Goal: Use online tool/utility: Utilize a website feature to perform a specific function

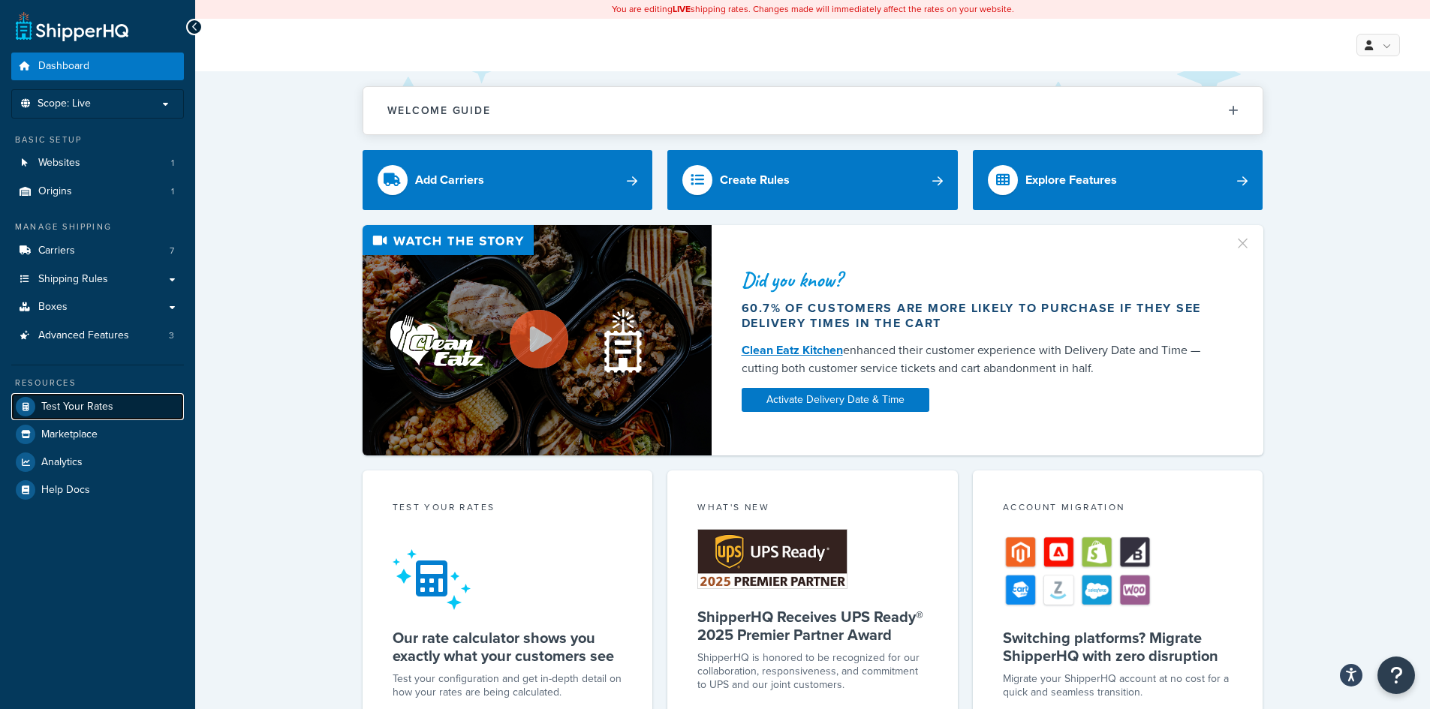
click at [77, 405] on span "Test Your Rates" at bounding box center [77, 407] width 72 height 13
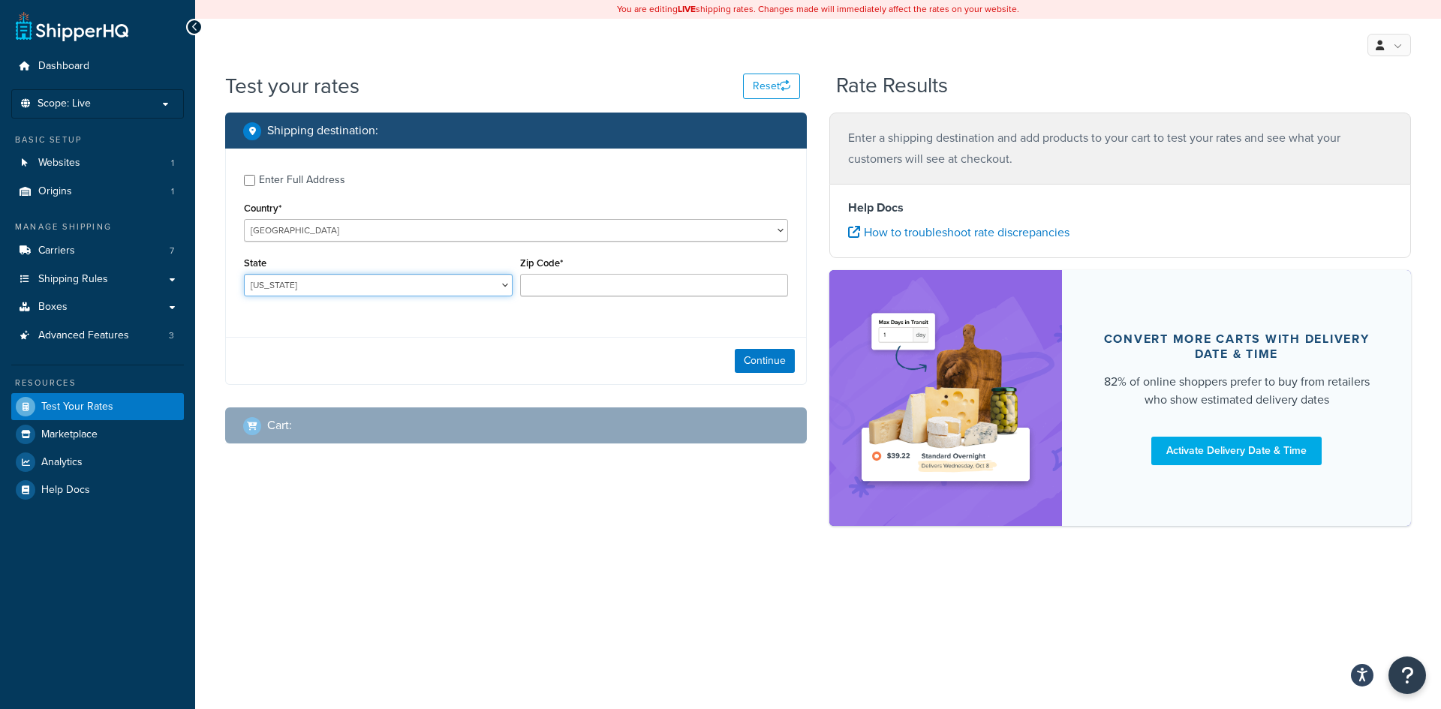
click at [411, 287] on select "Alabama Alaska American Samoa Arizona Arkansas Armed Forces Americas Armed Forc…" at bounding box center [378, 285] width 269 height 23
select select "NY"
click at [244, 275] on select "Alabama Alaska American Samoa Arizona Arkansas Armed Forces Americas Armed Forc…" at bounding box center [378, 285] width 269 height 23
click at [577, 281] on input "Zip Code*" at bounding box center [654, 285] width 269 height 23
type input "11234"
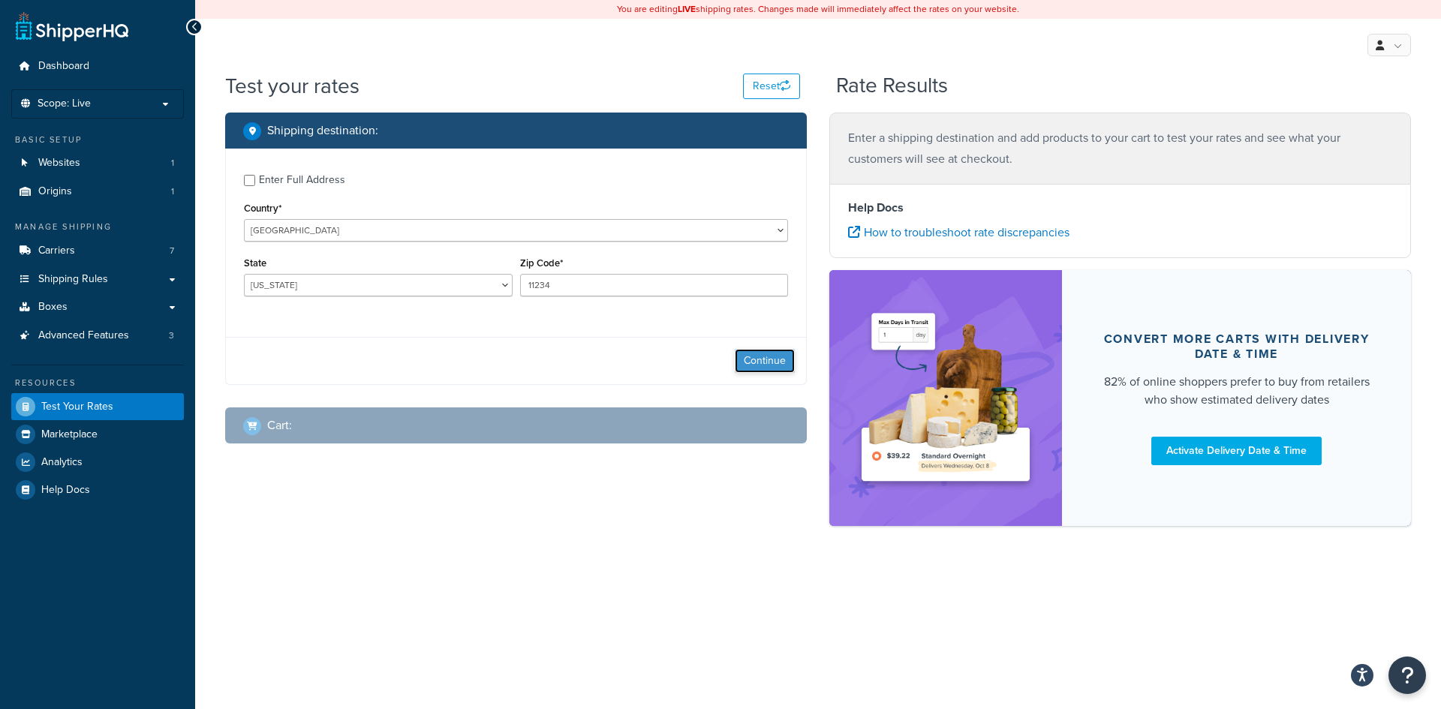
click at [770, 368] on button "Continue" at bounding box center [765, 361] width 60 height 24
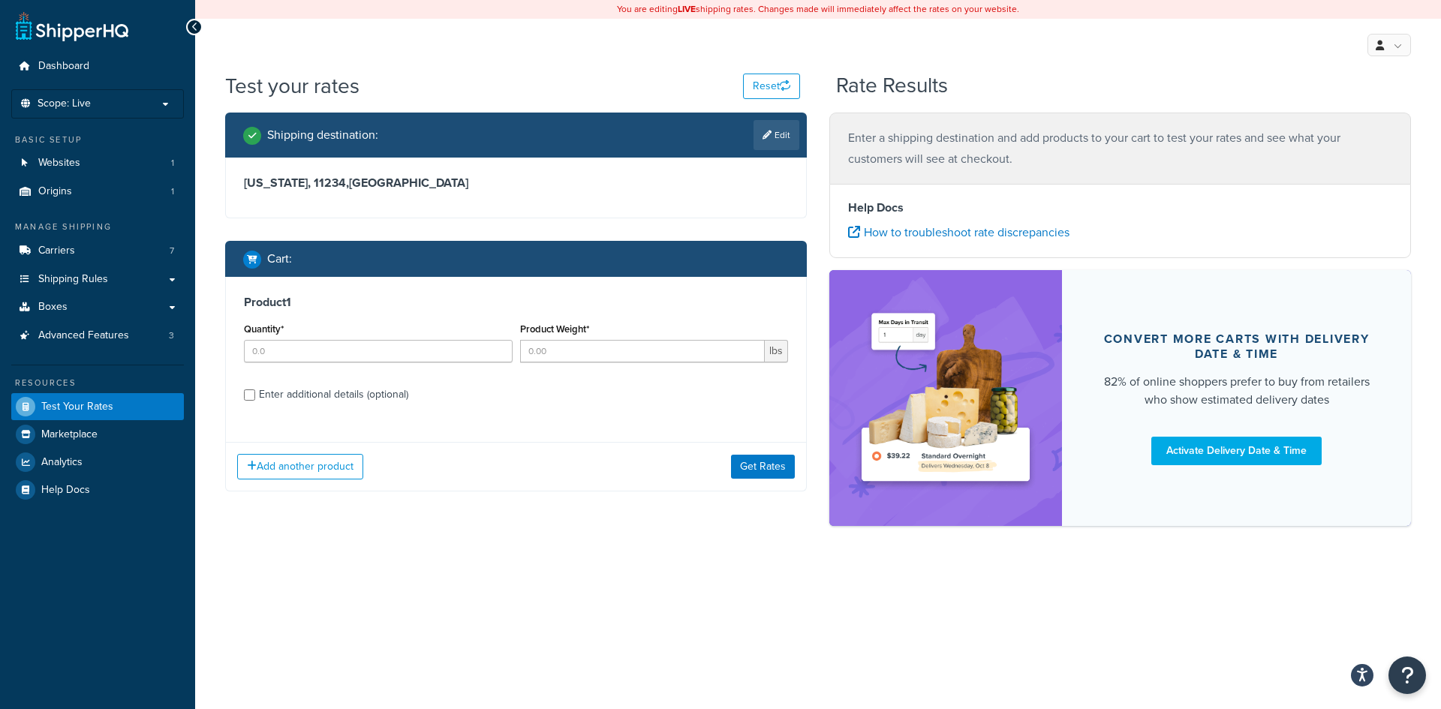
click at [315, 400] on div "Enter additional details (optional)" at bounding box center [333, 394] width 149 height 21
click at [255, 400] on input "Enter additional details (optional)" at bounding box center [249, 395] width 11 height 11
checkbox input "true"
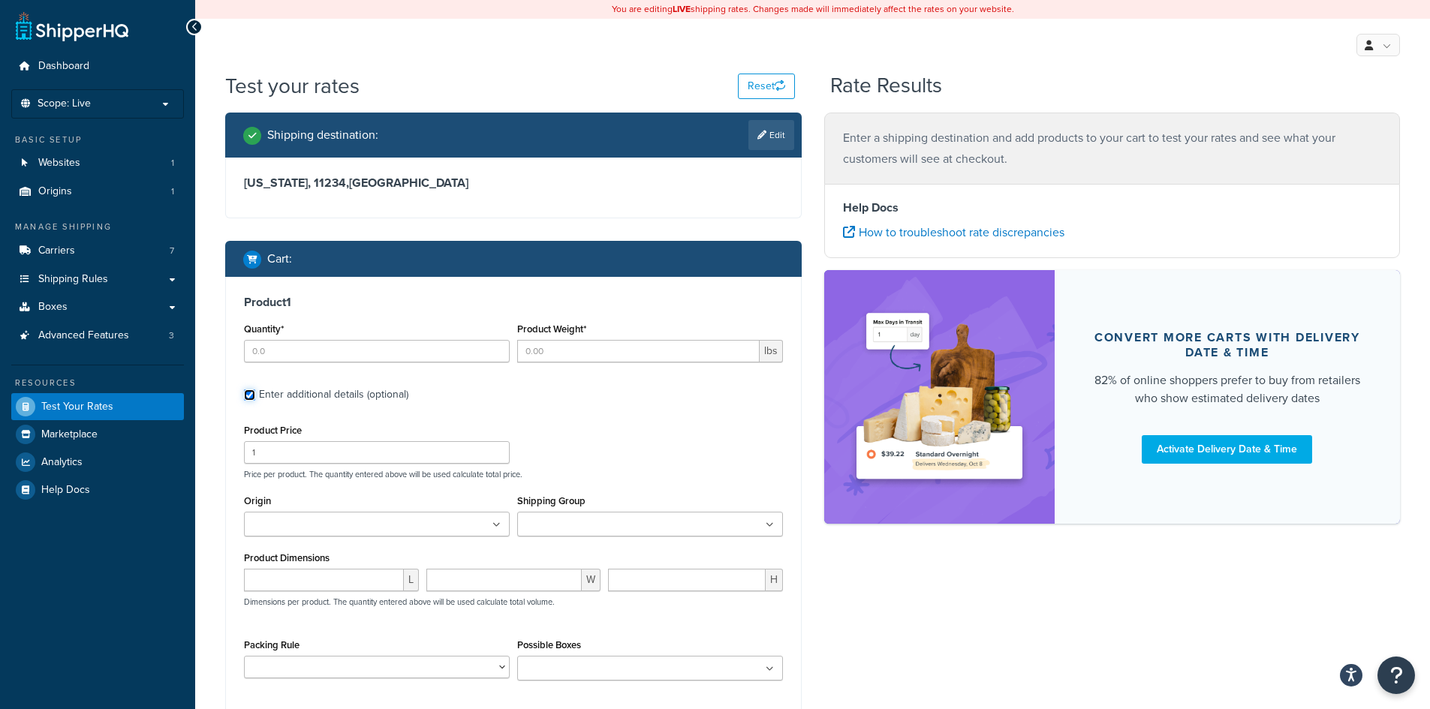
scroll to position [134, 0]
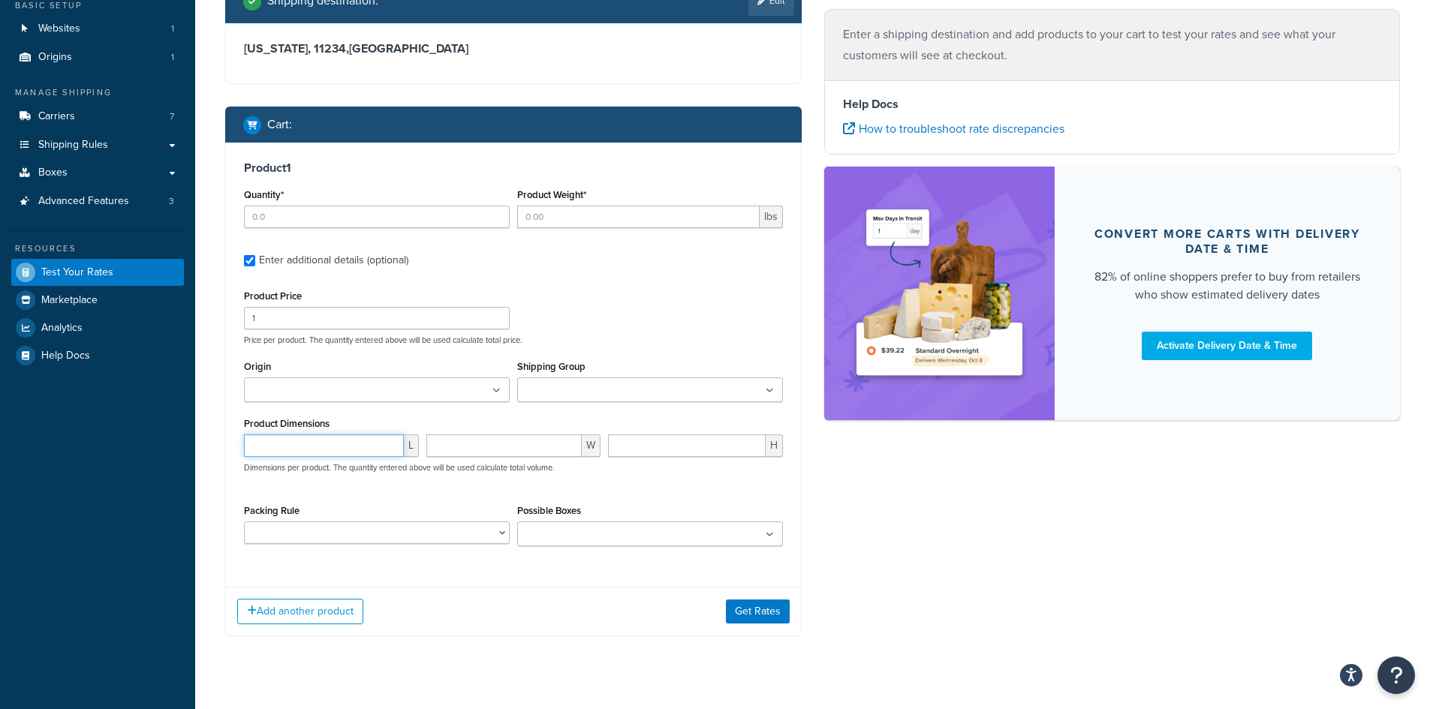
click at [323, 448] on input "number" at bounding box center [324, 446] width 160 height 23
type input "29"
type input "9"
type input "7"
click at [754, 618] on button "Get Rates" at bounding box center [758, 612] width 64 height 24
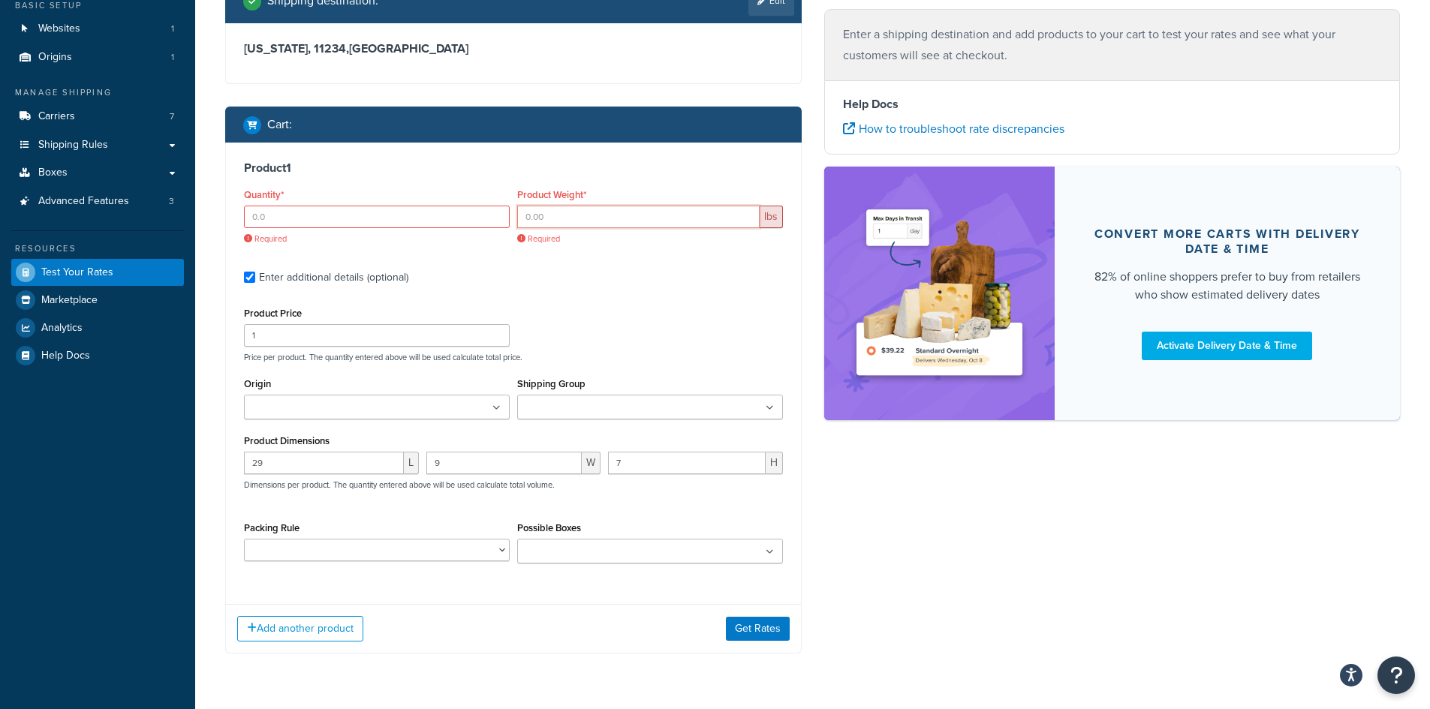
click at [555, 215] on input "Product Weight*" at bounding box center [638, 217] width 242 height 23
type input "2"
click at [758, 627] on button "Get Rates" at bounding box center [758, 629] width 64 height 24
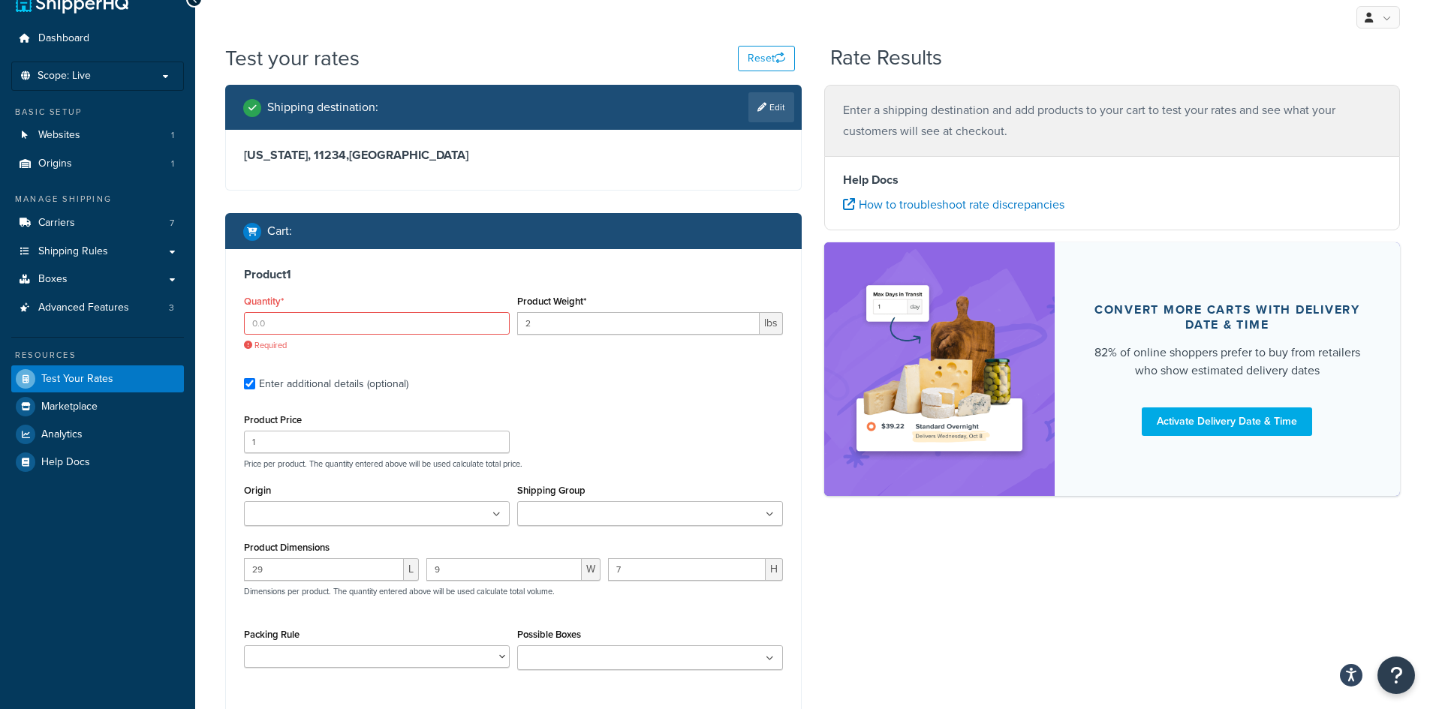
scroll to position [0, 0]
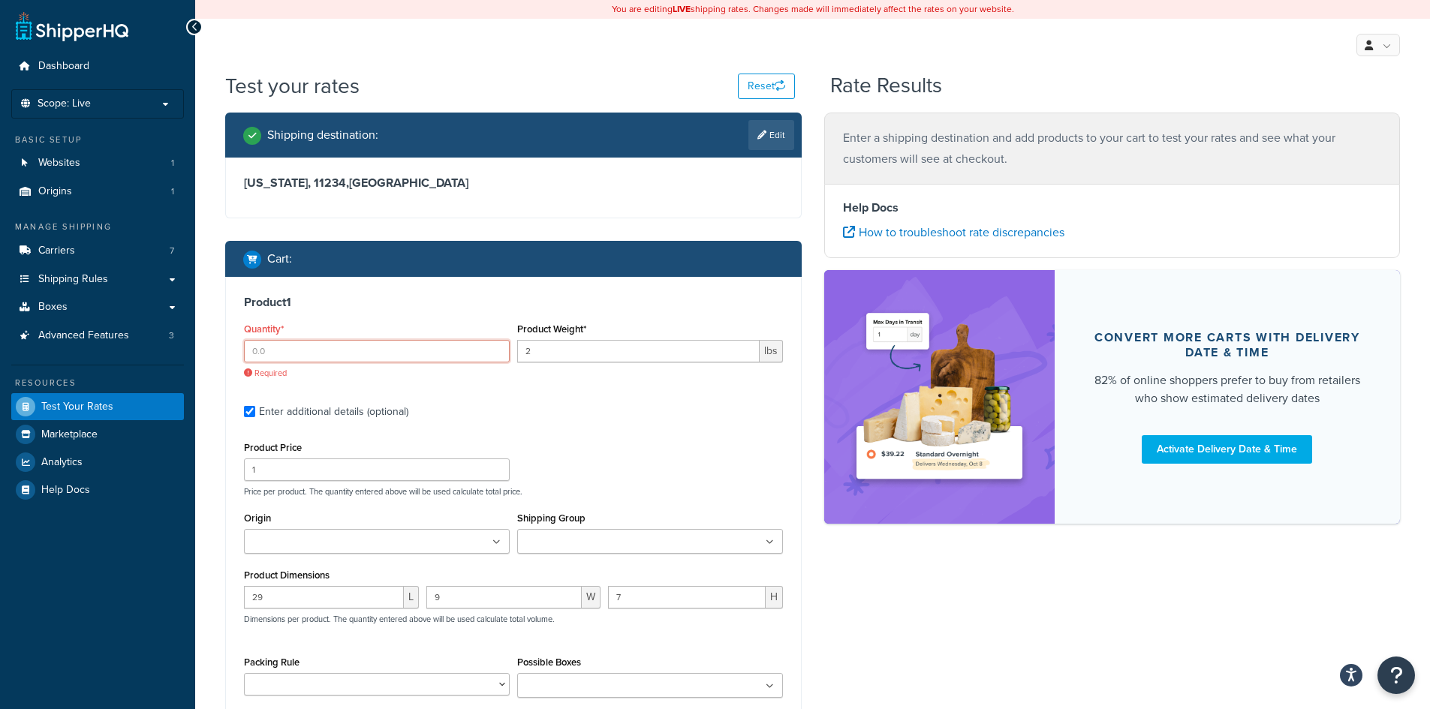
click at [353, 360] on input "Quantity*" at bounding box center [377, 351] width 266 height 23
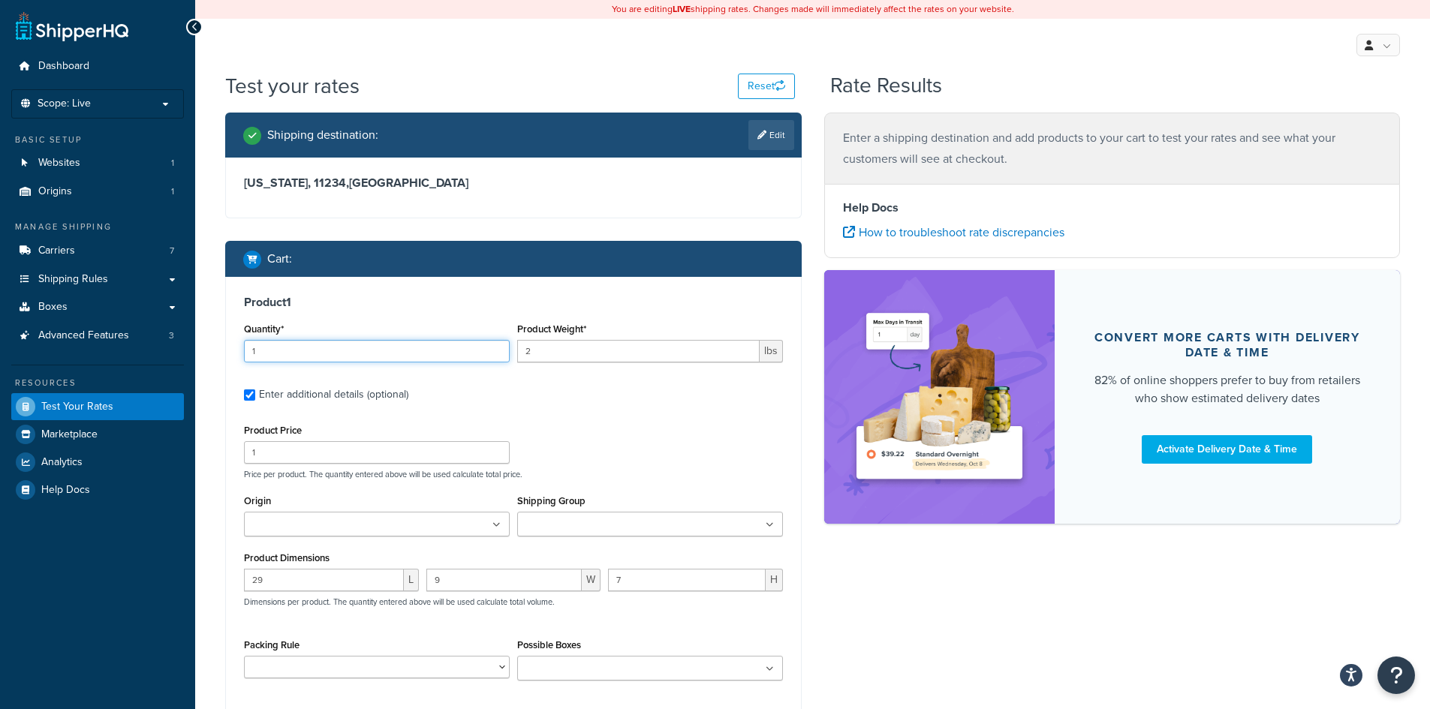
type input "1"
click at [651, 435] on div "Product Price 1 Price per product. The quantity entered above will be used calc…" at bounding box center [513, 449] width 546 height 59
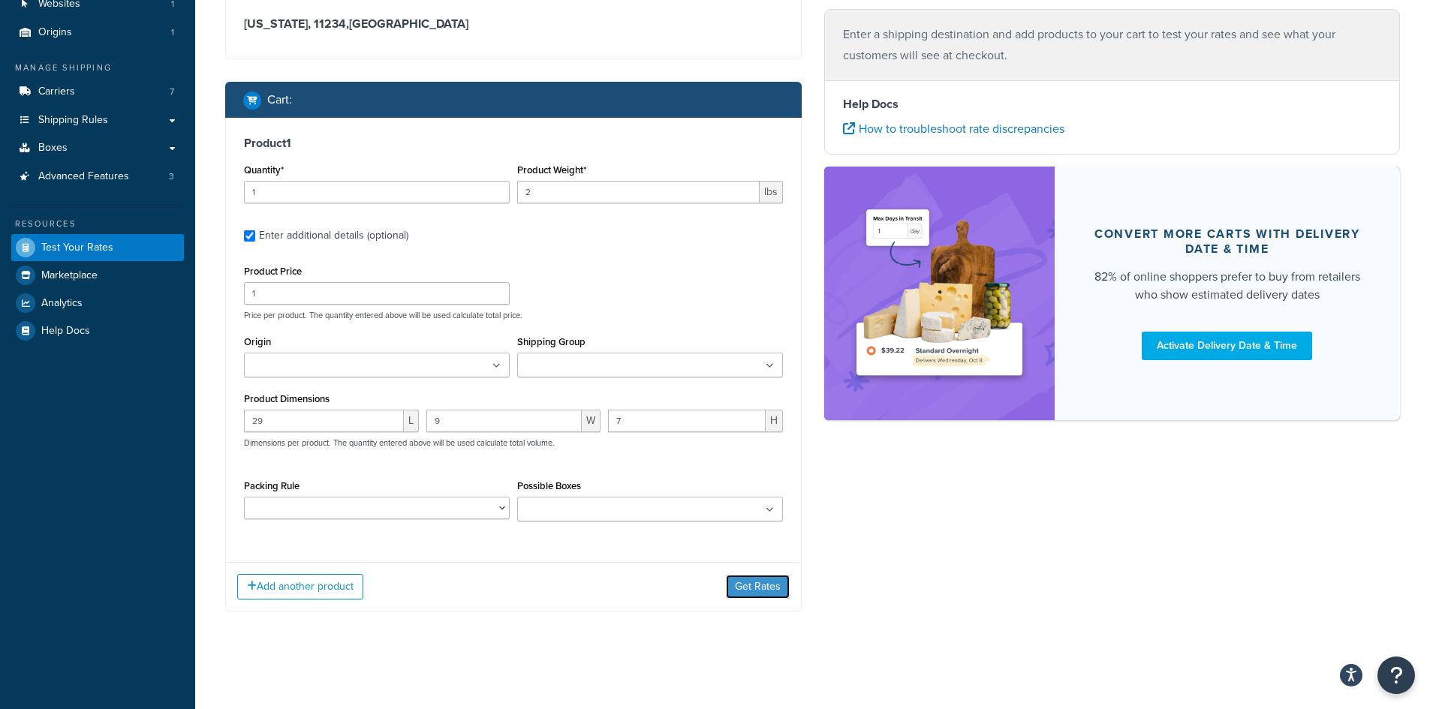
click at [745, 582] on button "Get Rates" at bounding box center [758, 587] width 64 height 24
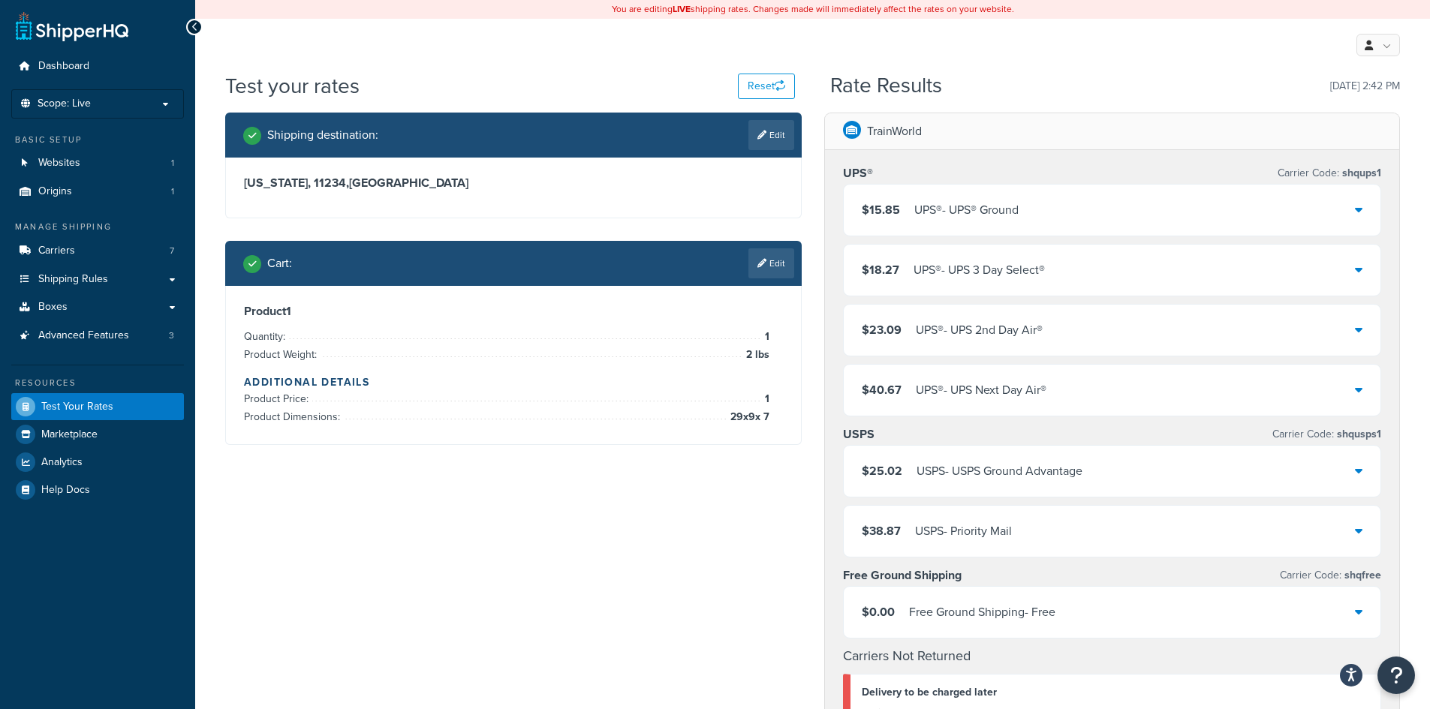
click at [976, 205] on div "UPS® - UPS® Ground" at bounding box center [966, 210] width 104 height 21
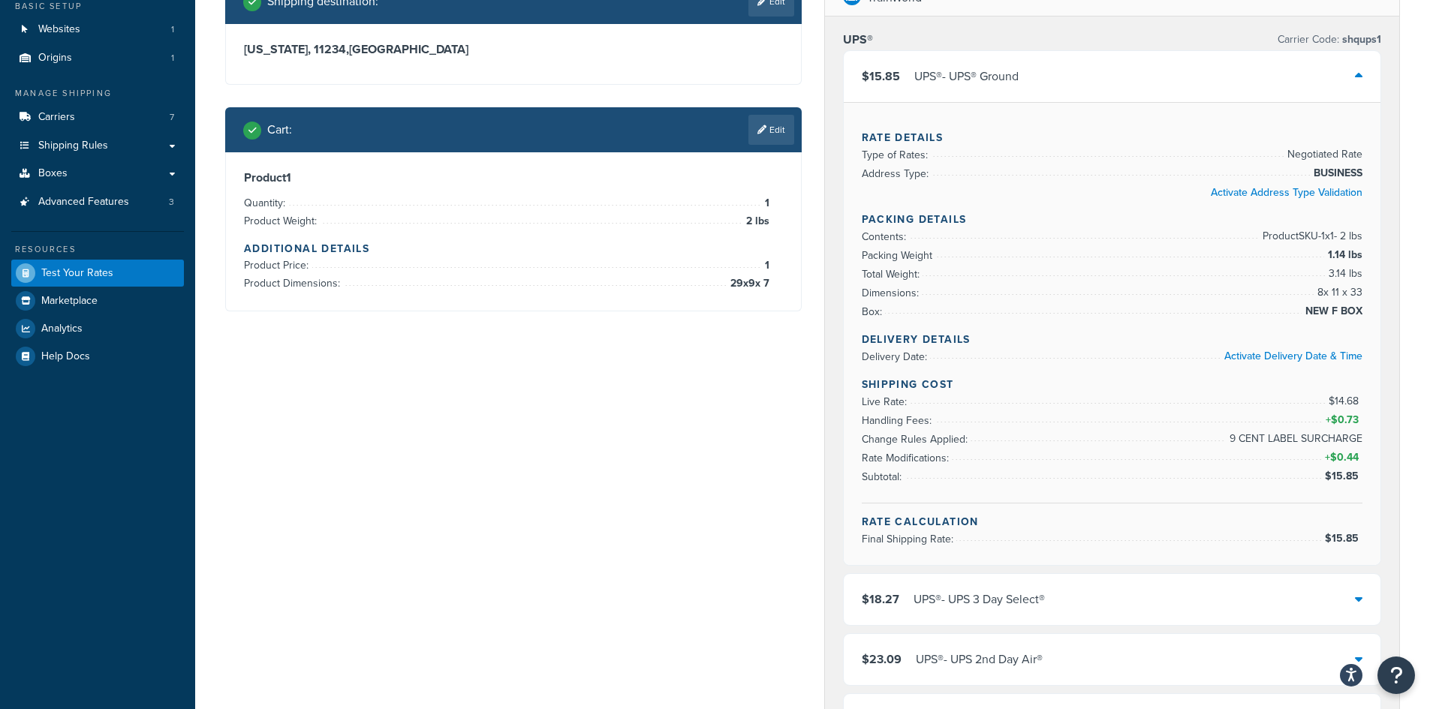
scroll to position [42, 0]
